Goal: Check status: Check status

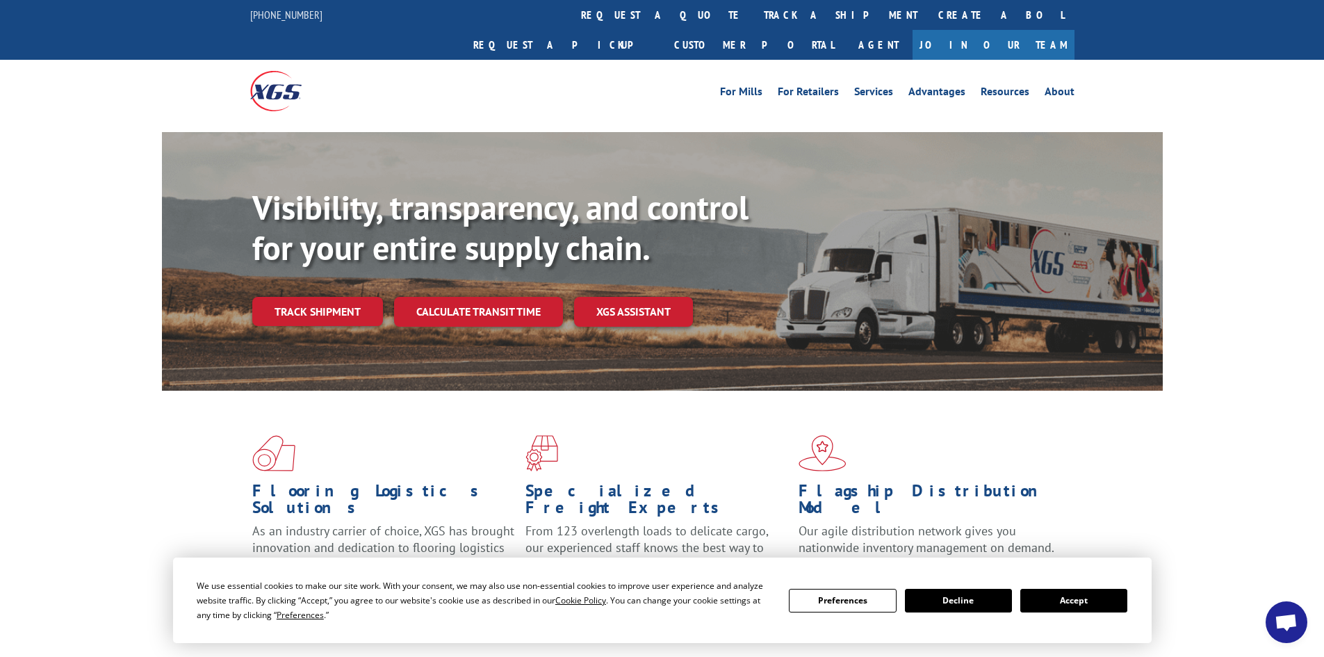
click at [1092, 596] on button "Accept" at bounding box center [1073, 601] width 107 height 24
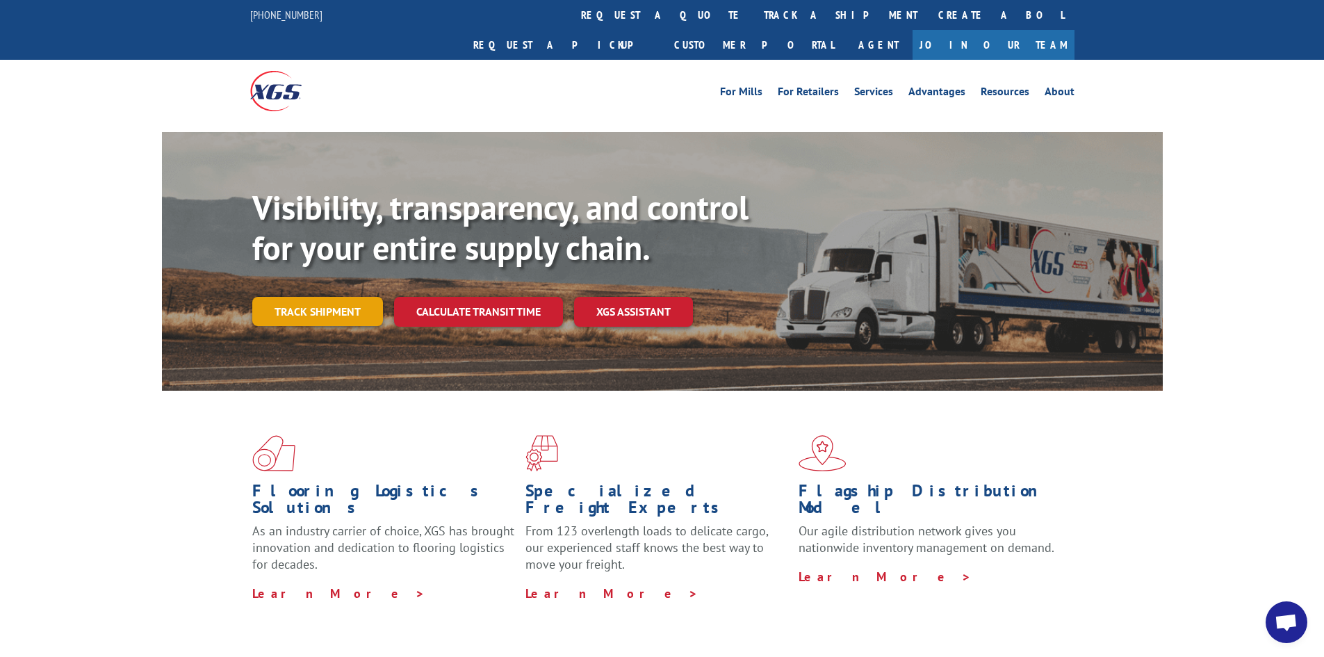
click at [334, 297] on link "Track shipment" at bounding box center [317, 311] width 131 height 29
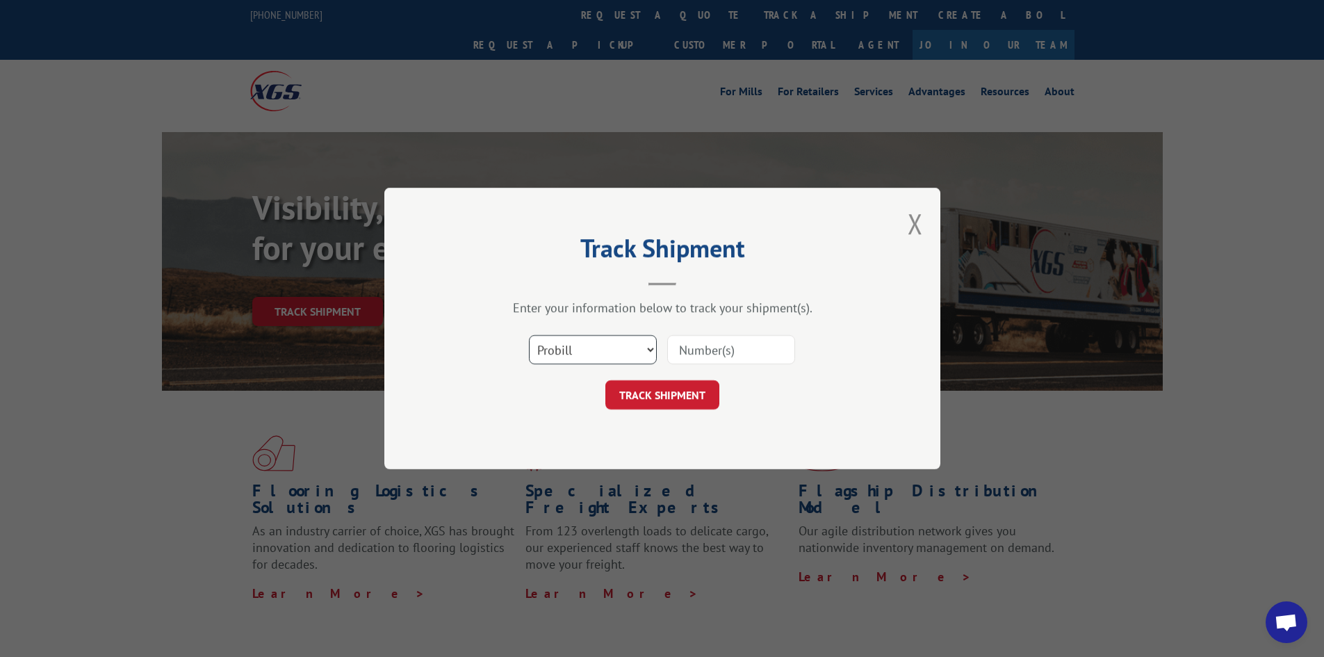
click at [593, 351] on select "Select category... Probill BOL PO" at bounding box center [593, 349] width 128 height 29
click at [529, 335] on select "Select category... Probill BOL PO" at bounding box center [593, 349] width 128 height 29
click at [577, 349] on select "Select category... Probill BOL PO" at bounding box center [593, 349] width 128 height 29
select select "probill"
click at [529, 335] on select "Select category... Probill BOL PO" at bounding box center [593, 349] width 128 height 29
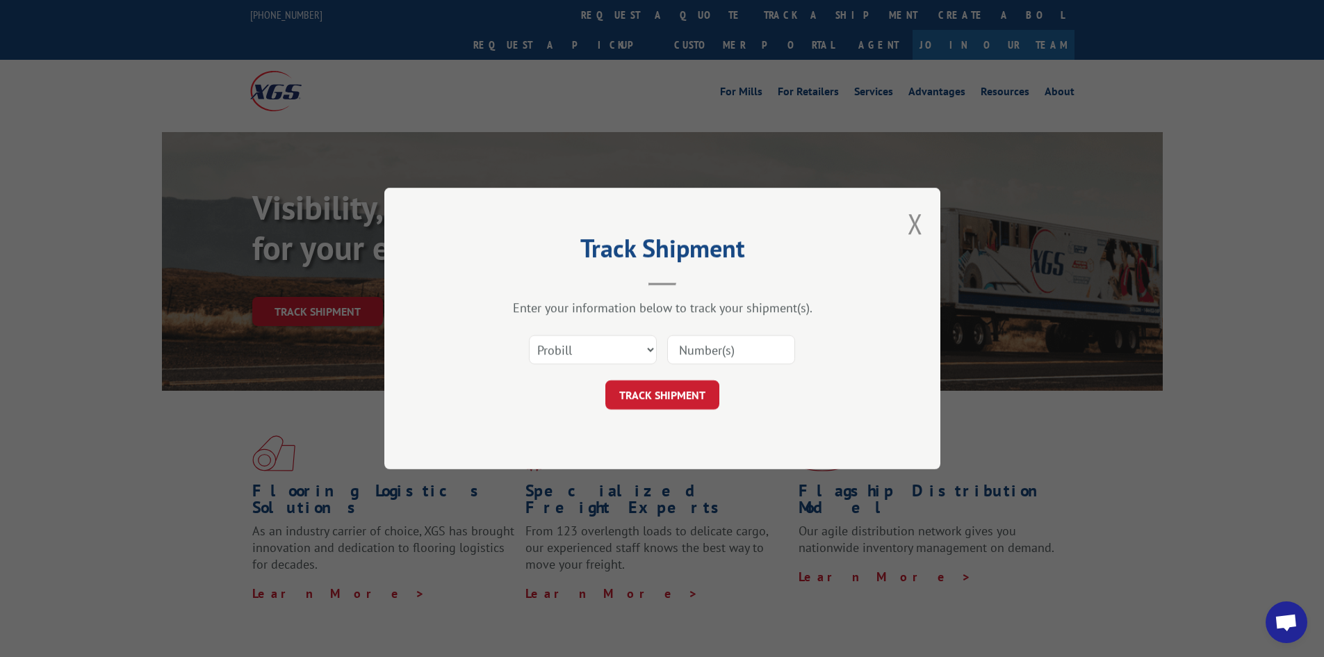
click at [691, 352] on input at bounding box center [731, 349] width 128 height 29
type input "17342305"
click at [605, 380] on button "TRACK SHIPMENT" at bounding box center [662, 394] width 114 height 29
